Goal: Task Accomplishment & Management: Use online tool/utility

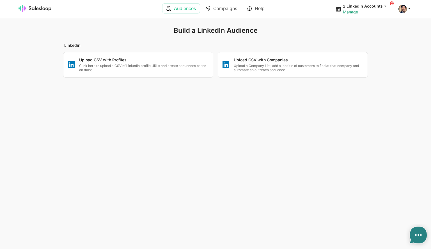
click at [174, 9] on link "Audiences" at bounding box center [180, 9] width 37 height 10
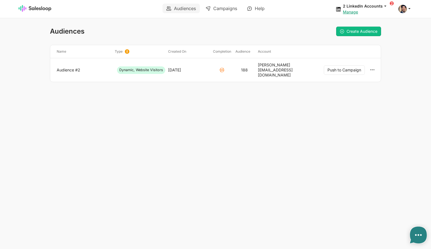
type textarea "x"
click at [231, 9] on link "Campaigns" at bounding box center [221, 9] width 39 height 10
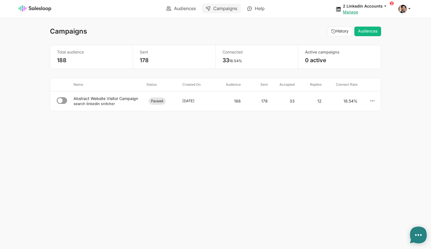
type textarea "x"
click at [42, 9] on img at bounding box center [35, 8] width 33 height 7
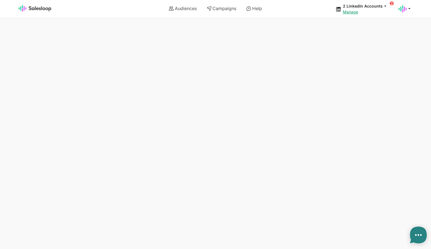
type textarea "x"
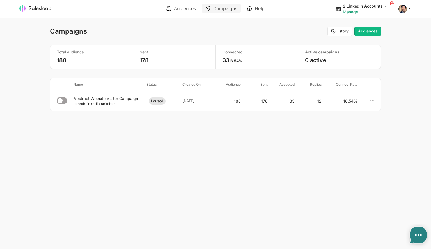
type textarea "x"
click at [101, 102] on small "search linkedin snitcher" at bounding box center [94, 104] width 42 height 4
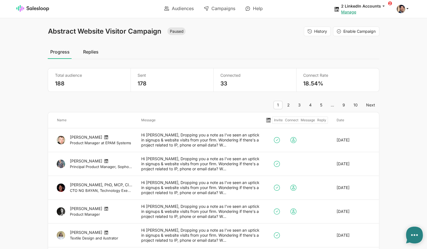
type textarea "x"
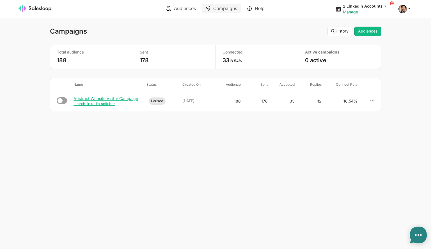
type textarea "x"
click at [181, 9] on link "Audiences" at bounding box center [180, 9] width 37 height 10
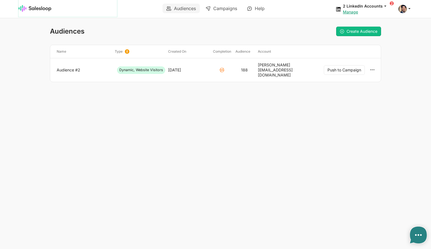
click at [41, 11] on img at bounding box center [35, 8] width 33 height 7
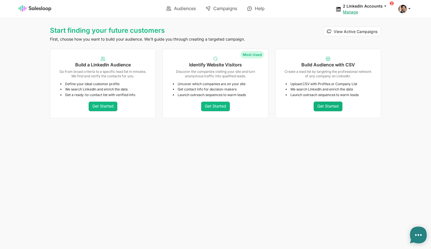
click at [330, 105] on link "Get Started" at bounding box center [328, 107] width 29 height 10
type textarea "x"
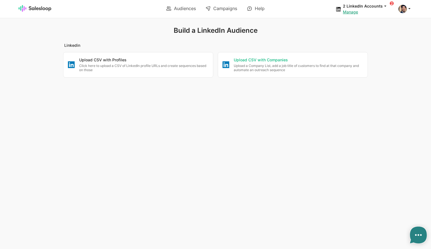
click at [279, 65] on p "Upload a Company List, add a job title of customers to find at that company and…" at bounding box center [298, 68] width 129 height 9
checkbox input "false"
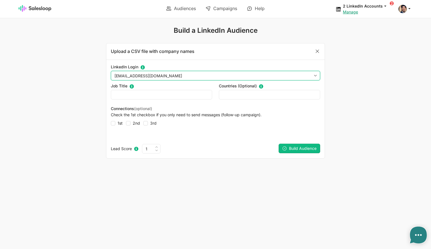
click at [185, 77] on select "OliverWalsh151@gmail.com fennessy@gmail.com" at bounding box center [215, 76] width 209 height 10
click at [111, 71] on select "OliverWalsh151@gmail.com fennessy@gmail.com" at bounding box center [215, 76] width 209 height 10
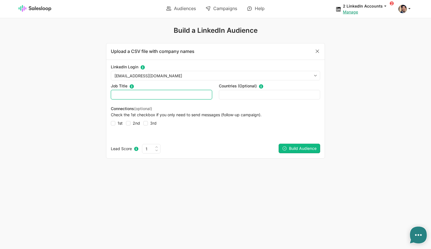
click at [161, 96] on input "text" at bounding box center [161, 95] width 101 height 10
click at [41, 9] on img at bounding box center [35, 8] width 33 height 7
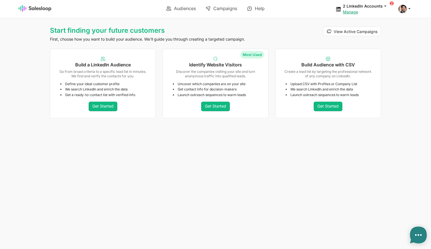
type textarea "x"
click at [219, 106] on link "Get Started" at bounding box center [215, 107] width 29 height 10
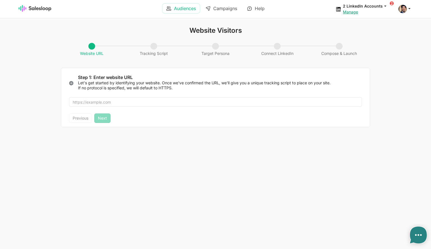
click at [192, 8] on link "Audiences" at bounding box center [180, 9] width 37 height 10
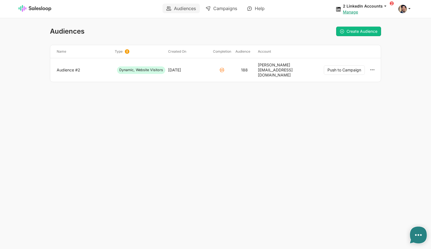
type textarea "x"
click at [76, 68] on link "Audience #2" at bounding box center [84, 70] width 54 height 5
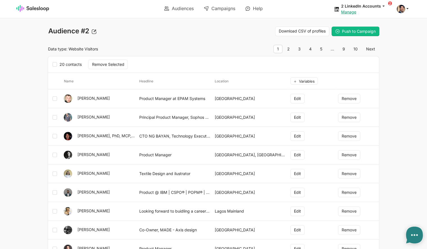
type textarea "x"
click at [30, 7] on img at bounding box center [32, 8] width 33 height 7
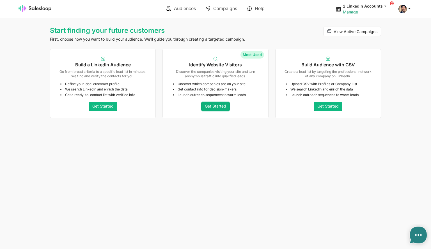
click at [219, 110] on link "Get Started" at bounding box center [215, 107] width 29 height 10
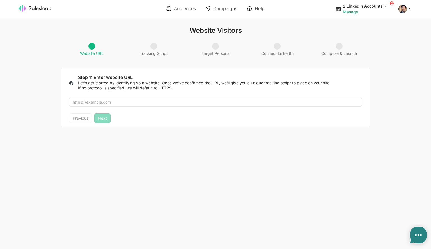
click at [153, 45] on span "Tracking Script" at bounding box center [154, 49] width 34 height 13
click at [155, 48] on span "Tracking Script" at bounding box center [154, 49] width 34 height 13
type textarea "x"
